Goal: Task Accomplishment & Management: Complete application form

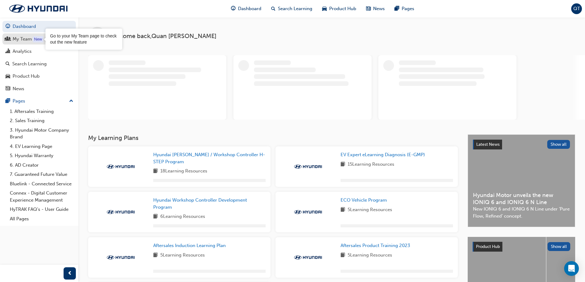
click at [36, 39] on div "New" at bounding box center [38, 39] width 10 height 6
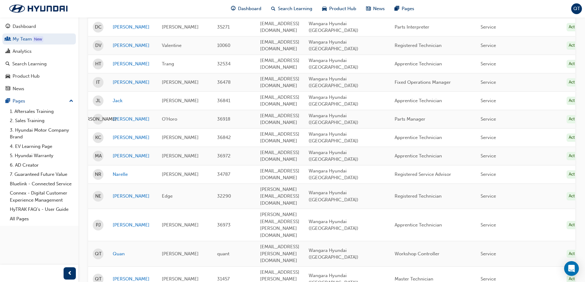
scroll to position [246, 0]
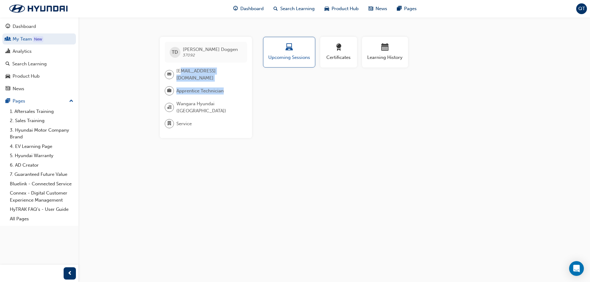
drag, startPoint x: 183, startPoint y: 74, endPoint x: 234, endPoint y: 77, distance: 50.8
click at [234, 77] on div "TD Tommy Doggen 37092 doggentommy2@gmail.com Apprentice Technician Wangara Hyun…" at bounding box center [206, 87] width 92 height 101
click at [293, 94] on div "Profile Upcoming Sessions Certificates Learning History TD Tommy Doggen 37092 d…" at bounding box center [385, 87] width 247 height 101
click at [581, 6] on span "QT" at bounding box center [581, 8] width 7 height 7
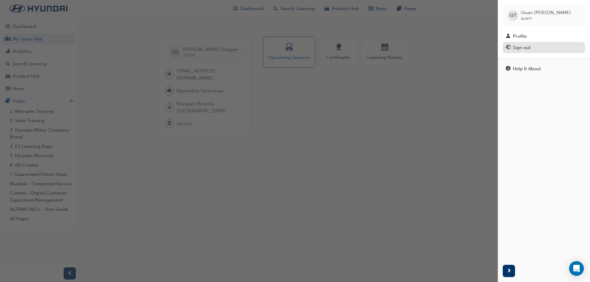
click at [523, 48] on div "Sign out" at bounding box center [522, 47] width 18 height 7
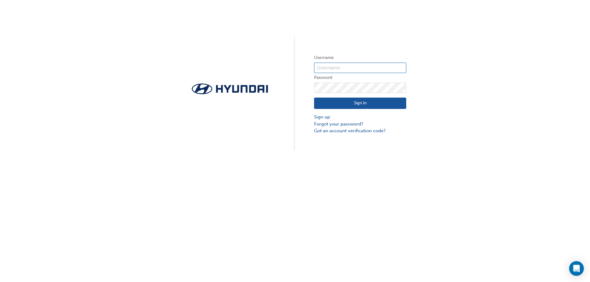
click at [342, 71] on input "text" at bounding box center [360, 68] width 92 height 10
click at [348, 62] on form "Username Password Sign In Sign up Forgot your password? Got an account verifica…" at bounding box center [360, 94] width 92 height 80
click at [322, 118] on link "Sign up" at bounding box center [360, 117] width 92 height 7
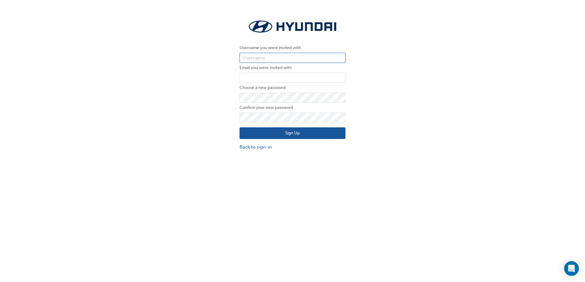
click at [285, 57] on input "text" at bounding box center [293, 58] width 106 height 10
type input "37092"
click at [271, 79] on input "email" at bounding box center [293, 78] width 106 height 10
type input "t"
type input "[EMAIL_ADDRESS][DOMAIN_NAME]"
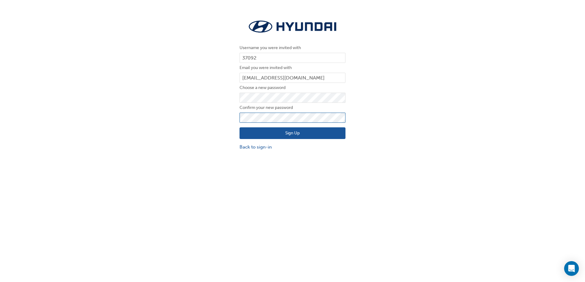
click button "Sign Up" at bounding box center [293, 133] width 106 height 12
